Goal: Use online tool/utility: Utilize a website feature to perform a specific function

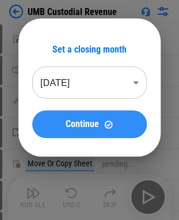
click at [100, 124] on div "Continue" at bounding box center [89, 124] width 87 height 10
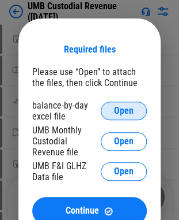
click at [116, 111] on span "Open" at bounding box center [124, 110] width 20 height 9
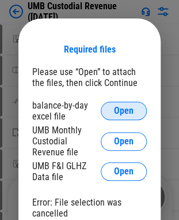
click at [124, 108] on span "Open" at bounding box center [124, 110] width 20 height 9
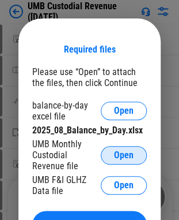
click at [131, 150] on span "Open" at bounding box center [124, 154] width 20 height 9
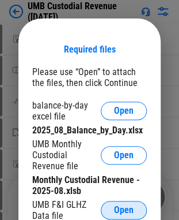
click at [120, 212] on span "Open" at bounding box center [124, 209] width 20 height 9
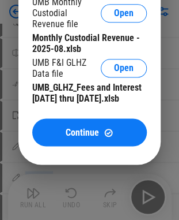
scroll to position [161, 0]
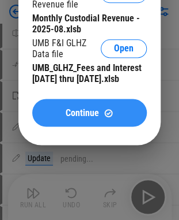
click at [69, 119] on button "Continue" at bounding box center [89, 113] width 115 height 28
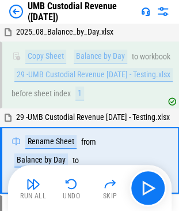
scroll to position [65, 0]
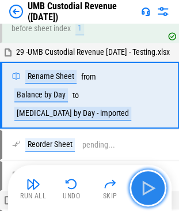
click at [149, 194] on img "button" at bounding box center [148, 188] width 18 height 18
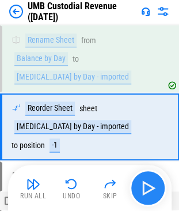
scroll to position [123, 0]
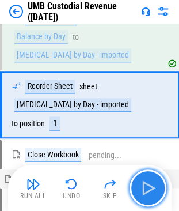
click at [149, 194] on img "button" at bounding box center [148, 188] width 18 height 18
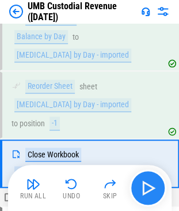
scroll to position [173, 0]
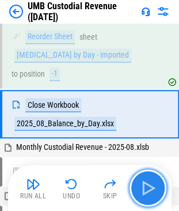
click at [149, 194] on img "button" at bounding box center [148, 188] width 18 height 18
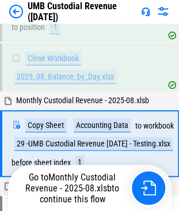
scroll to position [248, 0]
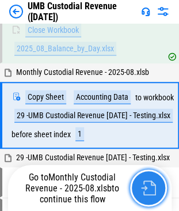
click at [148, 190] on img "button" at bounding box center [148, 187] width 15 height 15
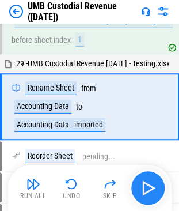
scroll to position [344, 0]
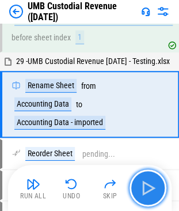
click at [145, 188] on img "button" at bounding box center [148, 188] width 18 height 18
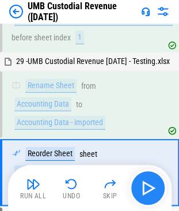
scroll to position [412, 0]
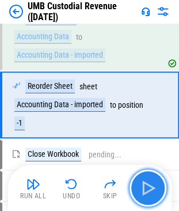
click at [145, 188] on img "button" at bounding box center [148, 188] width 18 height 18
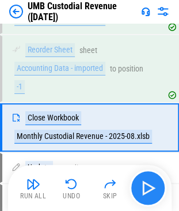
scroll to position [470, 0]
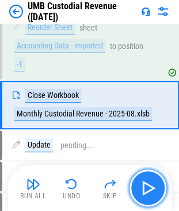
click at [145, 188] on img "button" at bounding box center [148, 188] width 18 height 18
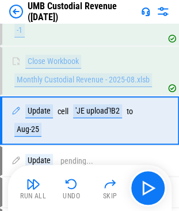
scroll to position [519, 0]
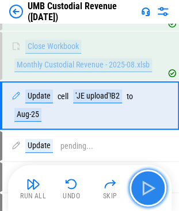
click at [148, 188] on img "button" at bounding box center [148, 188] width 18 height 18
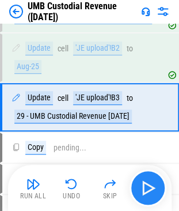
scroll to position [568, 0]
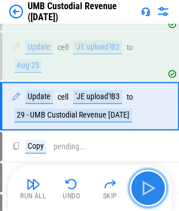
click at [148, 188] on img "button" at bounding box center [148, 188] width 18 height 18
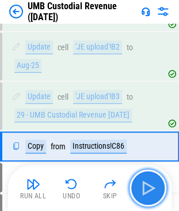
click at [148, 188] on img "button" at bounding box center [148, 188] width 18 height 18
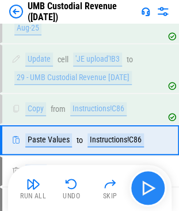
scroll to position [639, 0]
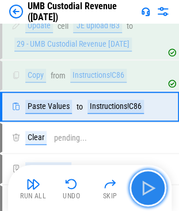
click at [148, 188] on img "button" at bounding box center [148, 188] width 18 height 18
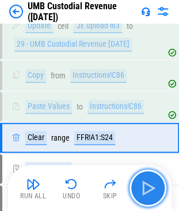
click at [148, 188] on img "button" at bounding box center [148, 188] width 18 height 18
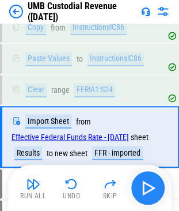
scroll to position [726, 0]
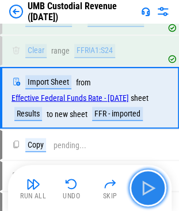
click at [148, 188] on img "button" at bounding box center [148, 188] width 18 height 18
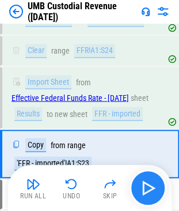
scroll to position [791, 0]
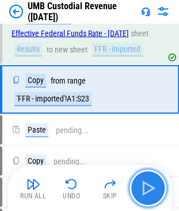
click at [148, 188] on img "button" at bounding box center [148, 188] width 18 height 18
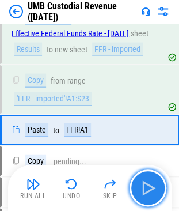
click at [148, 188] on img "button" at bounding box center [148, 188] width 18 height 18
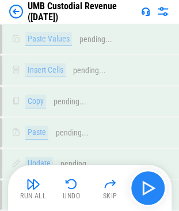
scroll to position [1127, 0]
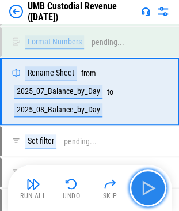
click at [148, 188] on img "button" at bounding box center [148, 188] width 18 height 18
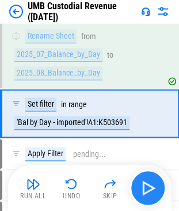
scroll to position [1186, 0]
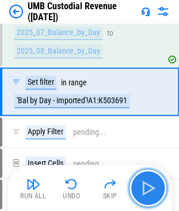
click at [148, 188] on img "button" at bounding box center [148, 188] width 18 height 18
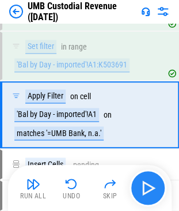
scroll to position [1244, 0]
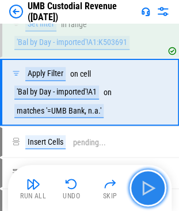
click at [148, 188] on img "button" at bounding box center [148, 188] width 18 height 18
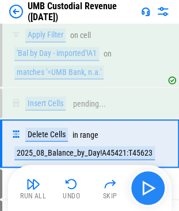
scroll to position [1334, 0]
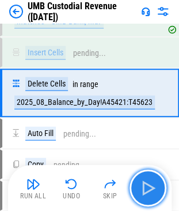
click at [146, 188] on img "button" at bounding box center [148, 188] width 18 height 18
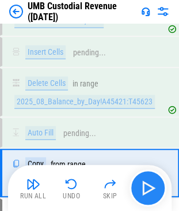
scroll to position [1414, 0]
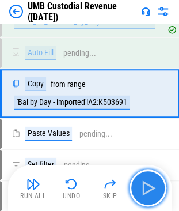
click at [146, 188] on img "button" at bounding box center [148, 188] width 18 height 18
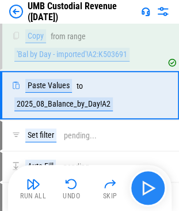
scroll to position [1463, 0]
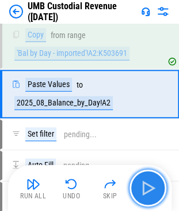
click at [146, 188] on img "button" at bounding box center [148, 188] width 18 height 18
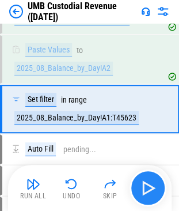
scroll to position [1512, 0]
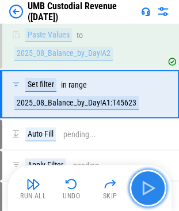
click at [146, 188] on img "button" at bounding box center [148, 188] width 18 height 18
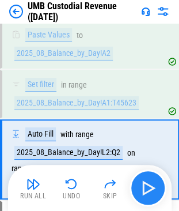
scroll to position [1570, 0]
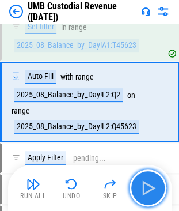
click at [146, 188] on img "button" at bounding box center [148, 188] width 18 height 18
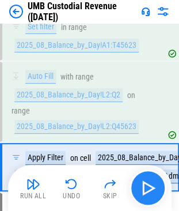
scroll to position [1629, 0]
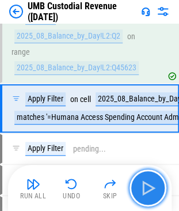
click at [146, 188] on img "button" at bounding box center [148, 188] width 18 height 18
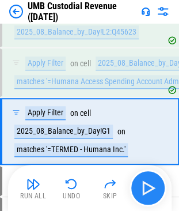
scroll to position [1687, 0]
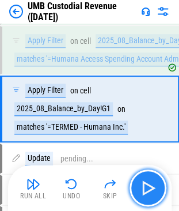
click at [146, 188] on img "button" at bounding box center [148, 188] width 18 height 18
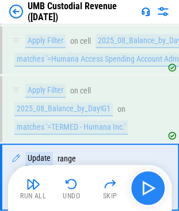
scroll to position [1754, 0]
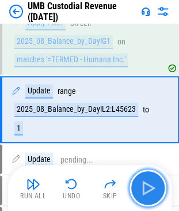
click at [146, 188] on img "button" at bounding box center [148, 188] width 18 height 18
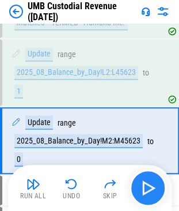
scroll to position [1822, 0]
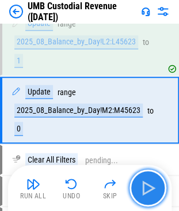
click at [146, 188] on img "button" at bounding box center [148, 188] width 18 height 18
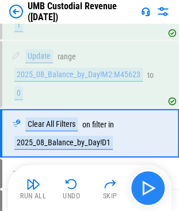
scroll to position [1880, 0]
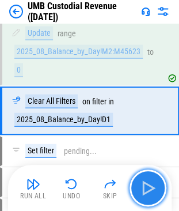
click at [146, 188] on img "button" at bounding box center [148, 188] width 18 height 18
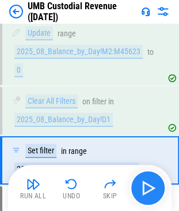
scroll to position [1930, 0]
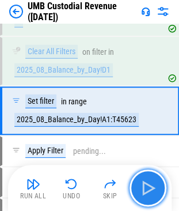
click at [146, 188] on img "button" at bounding box center [148, 188] width 18 height 18
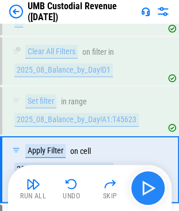
scroll to position [1987, 0]
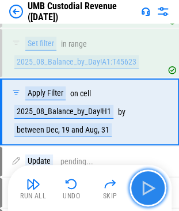
click at [146, 188] on img "button" at bounding box center [148, 188] width 18 height 18
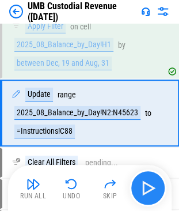
scroll to position [2055, 0]
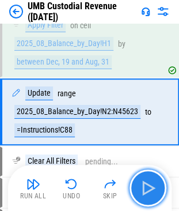
click at [146, 188] on img "button" at bounding box center [148, 188] width 18 height 18
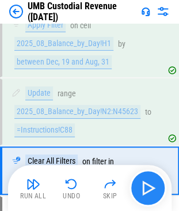
scroll to position [2113, 0]
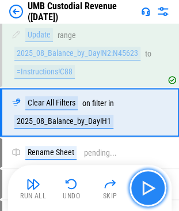
click at [146, 188] on img "button" at bounding box center [148, 188] width 18 height 18
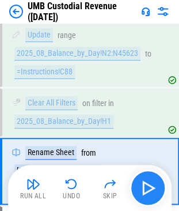
scroll to position [2172, 0]
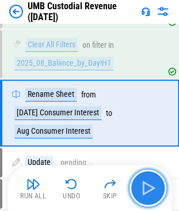
click at [149, 190] on img "button" at bounding box center [148, 188] width 18 height 18
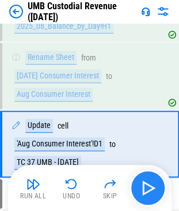
scroll to position [2239, 0]
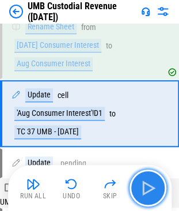
click at [149, 190] on img "button" at bounding box center [148, 188] width 18 height 18
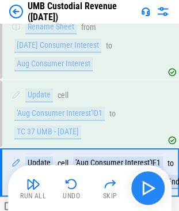
scroll to position [2297, 0]
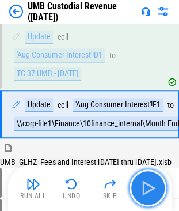
click at [149, 190] on img "button" at bounding box center [148, 188] width 18 height 18
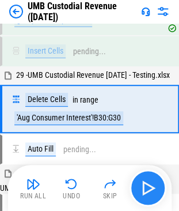
scroll to position [3732, 0]
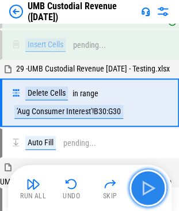
click at [142, 183] on img "button" at bounding box center [148, 188] width 18 height 18
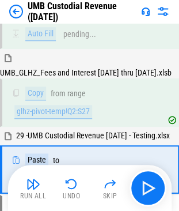
scroll to position [3890, 0]
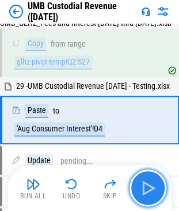
click at [146, 186] on img "button" at bounding box center [148, 188] width 18 height 18
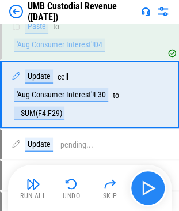
scroll to position [3986, 0]
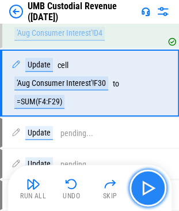
click at [146, 186] on img "button" at bounding box center [148, 188] width 18 height 18
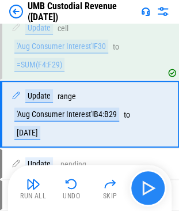
scroll to position [4054, 0]
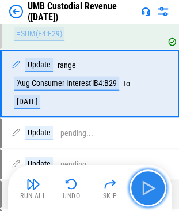
click at [146, 186] on img "button" at bounding box center [148, 188] width 18 height 18
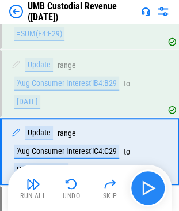
scroll to position [4121, 0]
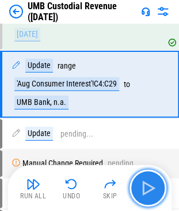
click at [146, 186] on img "button" at bounding box center [148, 188] width 18 height 18
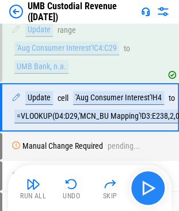
scroll to position [4180, 0]
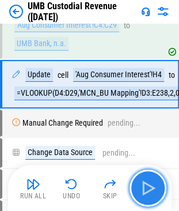
click at [146, 186] on img "button" at bounding box center [148, 188] width 18 height 18
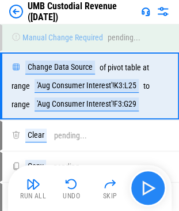
scroll to position [4266, 0]
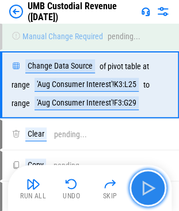
click at [146, 186] on img "button" at bounding box center [148, 188] width 18 height 18
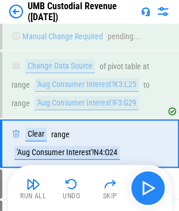
scroll to position [4324, 0]
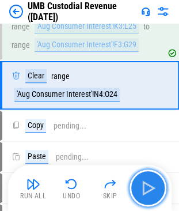
click at [146, 186] on img "button" at bounding box center [148, 188] width 18 height 18
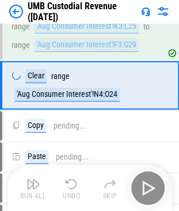
scroll to position [4373, 0]
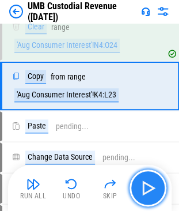
click at [146, 186] on img "button" at bounding box center [148, 188] width 18 height 18
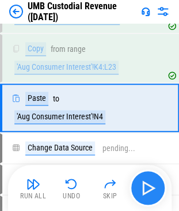
scroll to position [4423, 0]
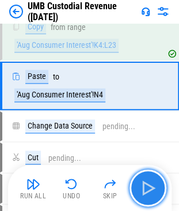
click at [146, 186] on img "button" at bounding box center [148, 188] width 18 height 18
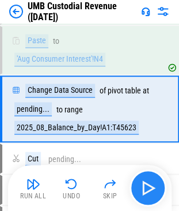
scroll to position [4481, 0]
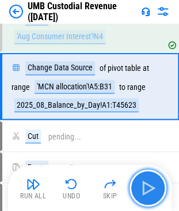
click at [146, 186] on img "button" at bounding box center [148, 188] width 18 height 18
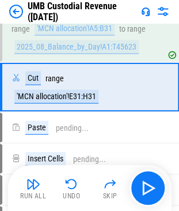
scroll to position [4539, 0]
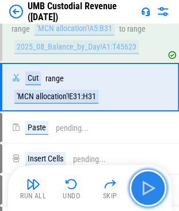
click at [149, 184] on img "button" at bounding box center [148, 188] width 18 height 18
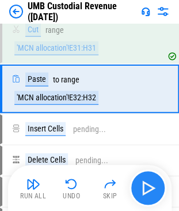
scroll to position [4589, 0]
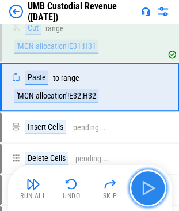
click at [149, 184] on img "button" at bounding box center [148, 188] width 18 height 18
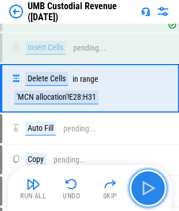
click at [149, 184] on img "button" at bounding box center [148, 188] width 18 height 18
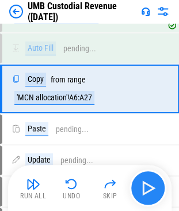
scroll to position [4749, 0]
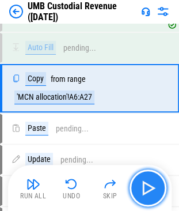
click at [149, 184] on img "button" at bounding box center [148, 188] width 18 height 18
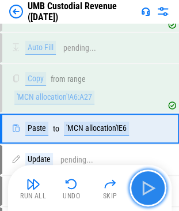
click at [149, 184] on img "button" at bounding box center [148, 188] width 18 height 18
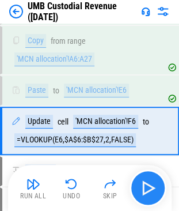
scroll to position [4829, 0]
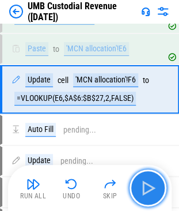
click at [149, 184] on img "button" at bounding box center [148, 188] width 18 height 18
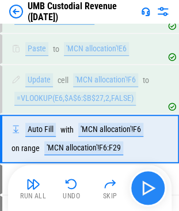
scroll to position [4878, 0]
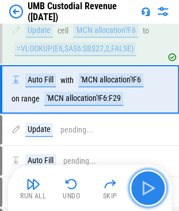
click at [149, 184] on img "button" at bounding box center [148, 188] width 18 height 18
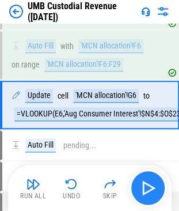
scroll to position [4927, 0]
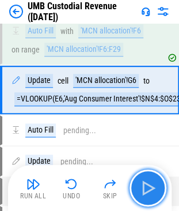
click at [149, 184] on img "button" at bounding box center [148, 188] width 18 height 18
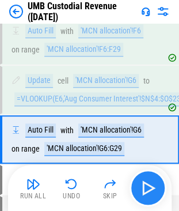
scroll to position [4976, 0]
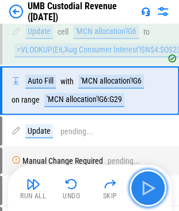
click at [149, 184] on img "button" at bounding box center [148, 188] width 18 height 18
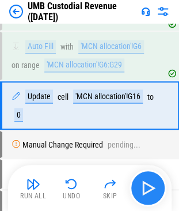
scroll to position [5026, 0]
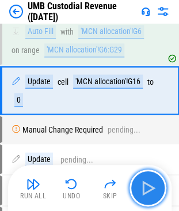
click at [149, 184] on img "button" at bounding box center [148, 188] width 18 height 18
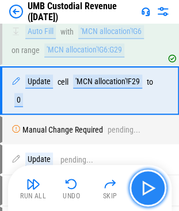
click at [149, 184] on img "button" at bounding box center [148, 188] width 18 height 18
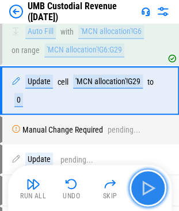
click at [149, 184] on img "button" at bounding box center [148, 188] width 18 height 18
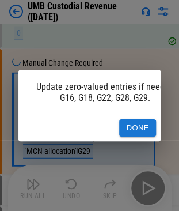
scroll to position [5113, 0]
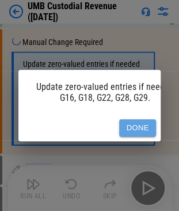
click at [145, 123] on button "Done" at bounding box center [137, 128] width 37 height 18
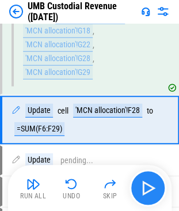
scroll to position [5199, 0]
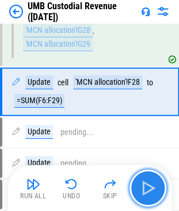
click at [144, 180] on img "button" at bounding box center [148, 188] width 18 height 18
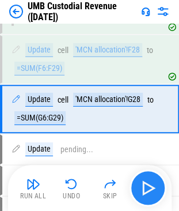
scroll to position [5248, 0]
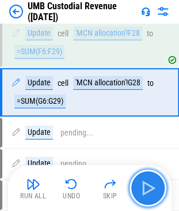
click at [144, 180] on img "button" at bounding box center [148, 188] width 18 height 18
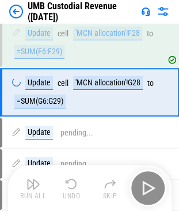
click at [144, 180] on div "Run All Undo Skip" at bounding box center [91, 187] width 152 height 37
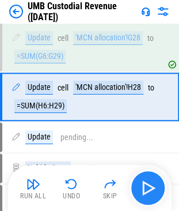
scroll to position [5297, 0]
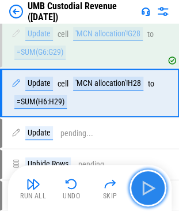
click at [148, 185] on img "button" at bounding box center [148, 188] width 18 height 18
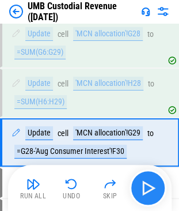
scroll to position [5346, 0]
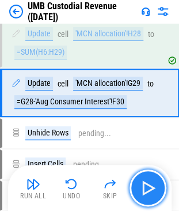
click at [148, 185] on img "button" at bounding box center [148, 188] width 18 height 18
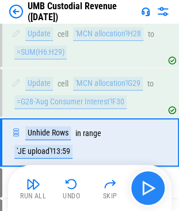
scroll to position [5395, 0]
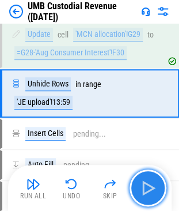
click at [148, 185] on img "button" at bounding box center [148, 188] width 18 height 18
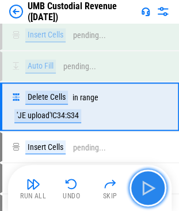
click at [148, 185] on img "button" at bounding box center [148, 188] width 18 height 18
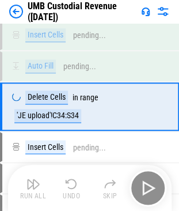
scroll to position [5503, 0]
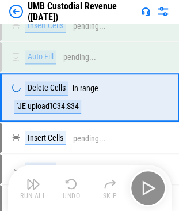
click at [148, 185] on div "Run All Undo Skip" at bounding box center [91, 187] width 152 height 37
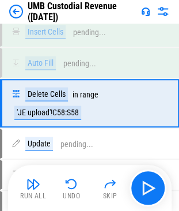
scroll to position [5617, 0]
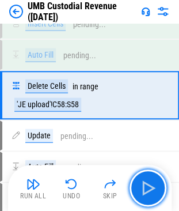
click at [148, 189] on img "button" at bounding box center [148, 188] width 18 height 18
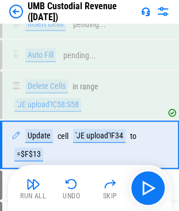
scroll to position [5667, 0]
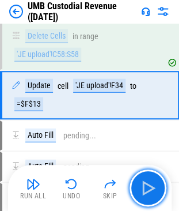
click at [148, 189] on img "button" at bounding box center [148, 188] width 18 height 18
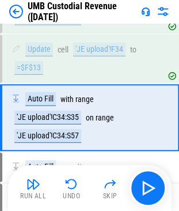
scroll to position [5724, 0]
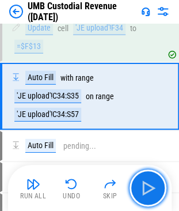
click at [148, 189] on img "button" at bounding box center [148, 188] width 18 height 18
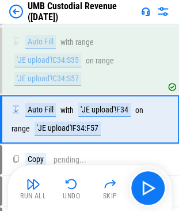
scroll to position [5783, 0]
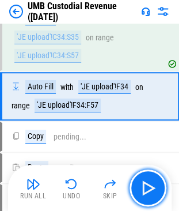
click at [148, 189] on img "button" at bounding box center [148, 188] width 18 height 18
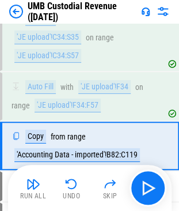
scroll to position [5832, 0]
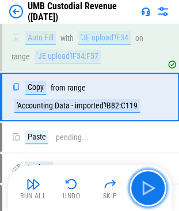
click at [148, 189] on img "button" at bounding box center [148, 188] width 18 height 18
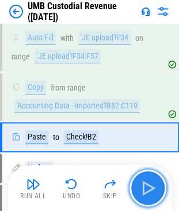
click at [152, 186] on img "button" at bounding box center [148, 188] width 18 height 18
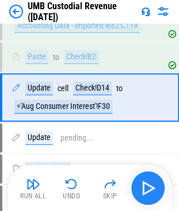
scroll to position [5912, 0]
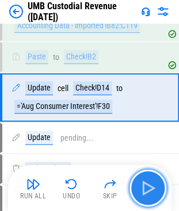
click at [152, 186] on img "button" at bounding box center [148, 188] width 18 height 18
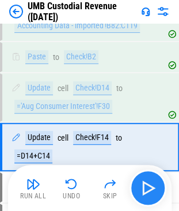
scroll to position [5962, 0]
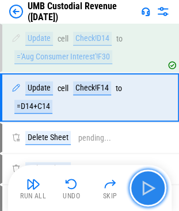
click at [152, 186] on img "button" at bounding box center [148, 188] width 18 height 18
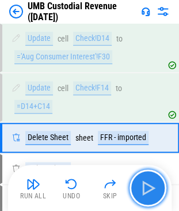
click at [152, 186] on img "button" at bounding box center [148, 188] width 18 height 18
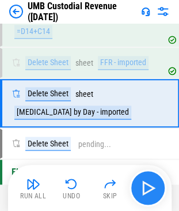
scroll to position [6041, 0]
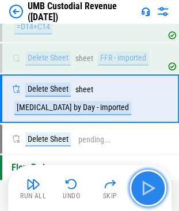
click at [152, 186] on img "button" at bounding box center [148, 188] width 18 height 18
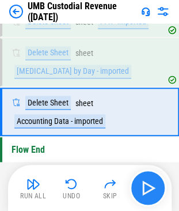
scroll to position [6091, 0]
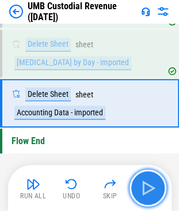
click at [152, 186] on img "button" at bounding box center [148, 188] width 18 height 18
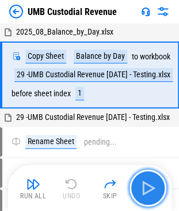
click at [149, 194] on img "button" at bounding box center [148, 188] width 18 height 18
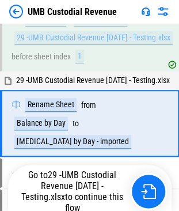
scroll to position [65, 0]
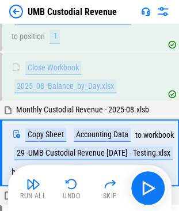
scroll to position [248, 0]
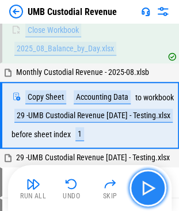
click at [148, 190] on img "button" at bounding box center [148, 188] width 18 height 18
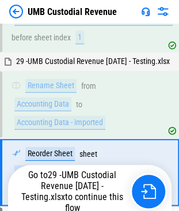
scroll to position [412, 0]
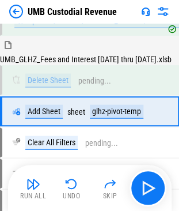
scroll to position [2407, 0]
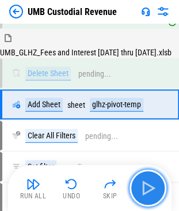
click at [148, 191] on img "button" at bounding box center [148, 188] width 18 height 18
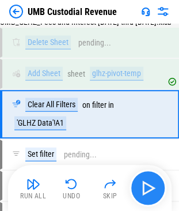
scroll to position [2447, 0]
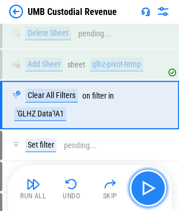
click at [148, 191] on img "button" at bounding box center [148, 188] width 18 height 18
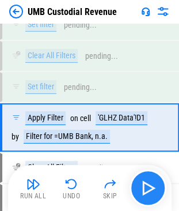
scroll to position [2589, 0]
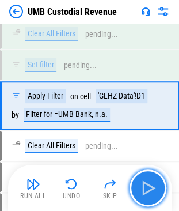
click at [148, 191] on img "button" at bounding box center [148, 188] width 18 height 18
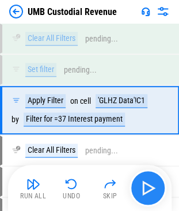
scroll to position [2792, 0]
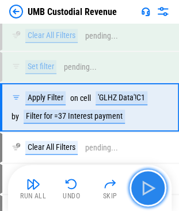
click at [148, 191] on img "button" at bounding box center [148, 188] width 18 height 18
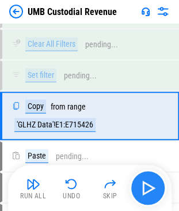
scroll to position [2996, 0]
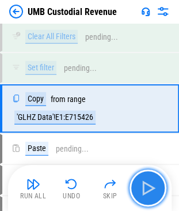
click at [148, 191] on img "button" at bounding box center [148, 188] width 18 height 18
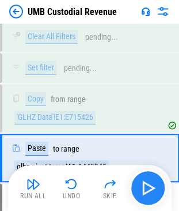
scroll to position [3045, 0]
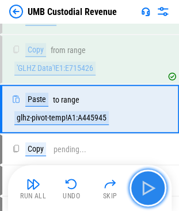
click at [148, 191] on img "button" at bounding box center [148, 188] width 18 height 18
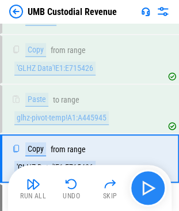
scroll to position [3095, 0]
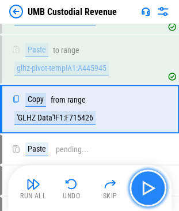
click at [148, 191] on img "button" at bounding box center [148, 188] width 18 height 18
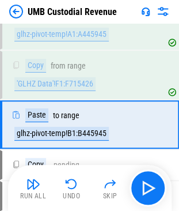
scroll to position [3144, 0]
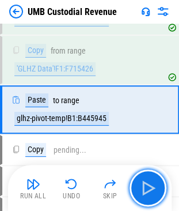
click at [145, 187] on img "button" at bounding box center [148, 188] width 18 height 18
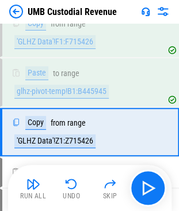
scroll to position [3193, 0]
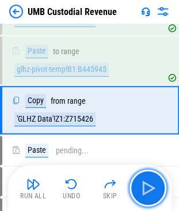
click at [145, 187] on img "button" at bounding box center [148, 188] width 18 height 18
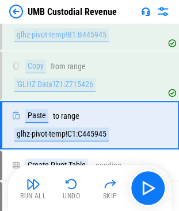
scroll to position [3243, 0]
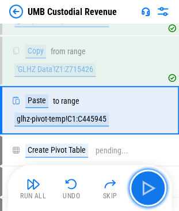
click at [145, 187] on img "button" at bounding box center [148, 188] width 18 height 18
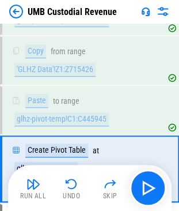
scroll to position [3300, 0]
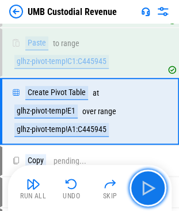
click at [145, 187] on img "button" at bounding box center [148, 188] width 18 height 18
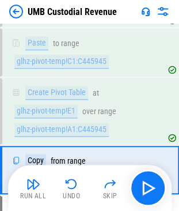
scroll to position [3359, 0]
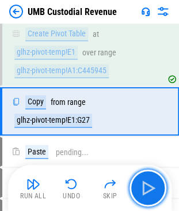
click at [145, 187] on img "button" at bounding box center [148, 188] width 18 height 18
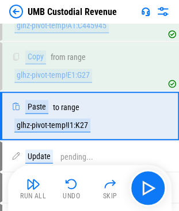
scroll to position [3408, 0]
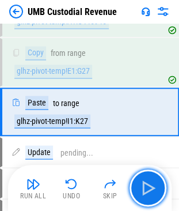
click at [145, 187] on img "button" at bounding box center [148, 188] width 18 height 18
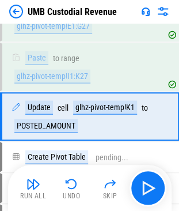
scroll to position [3457, 0]
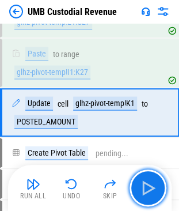
click at [145, 187] on img "button" at bounding box center [148, 188] width 18 height 18
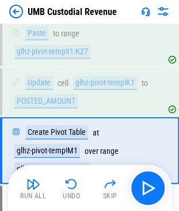
scroll to position [3516, 0]
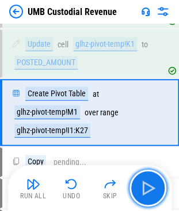
click at [145, 187] on img "button" at bounding box center [148, 188] width 18 height 18
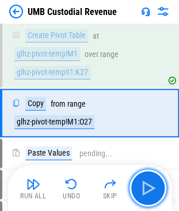
click at [145, 187] on img "button" at bounding box center [148, 188] width 18 height 18
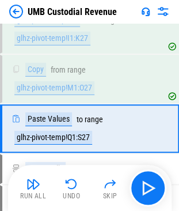
scroll to position [3623, 0]
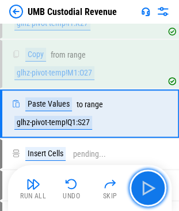
click at [145, 187] on img "button" at bounding box center [148, 188] width 18 height 18
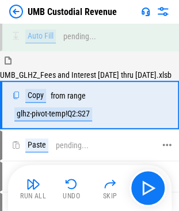
scroll to position [3841, 0]
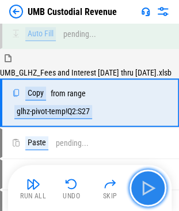
click at [148, 183] on img "button" at bounding box center [148, 188] width 18 height 18
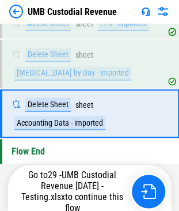
scroll to position [6091, 0]
